Goal: Navigation & Orientation: Go to known website

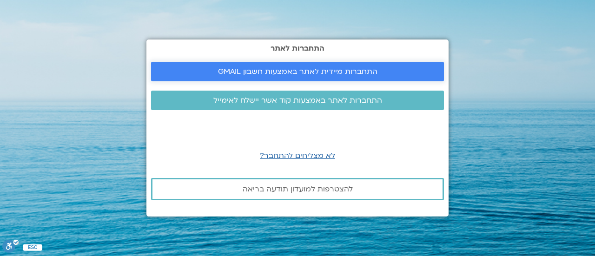
click at [293, 67] on span "התחברות מיידית לאתר באמצעות חשבון GMAIL" at bounding box center [297, 71] width 159 height 8
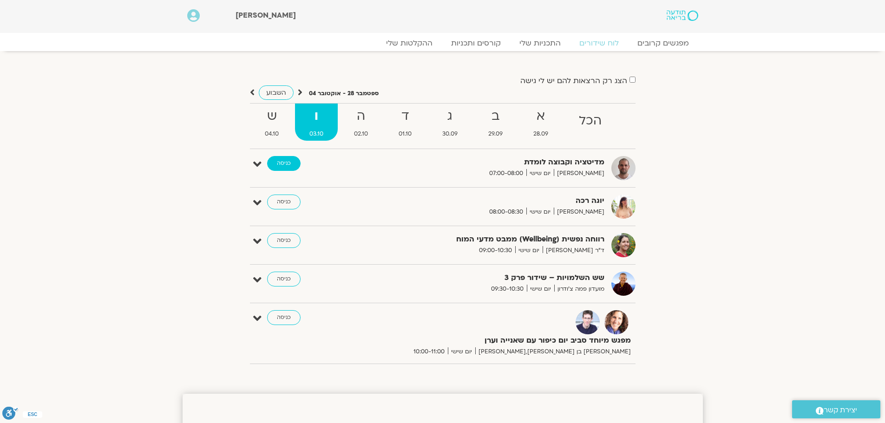
click at [283, 166] on link "כניסה" at bounding box center [283, 163] width 33 height 15
